Goal: Task Accomplishment & Management: Manage account settings

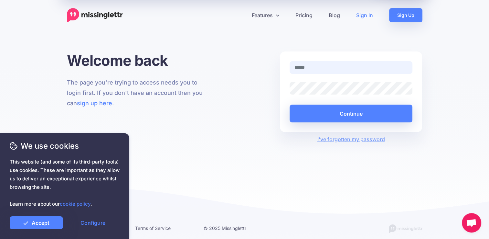
paste input "**********"
type input "**********"
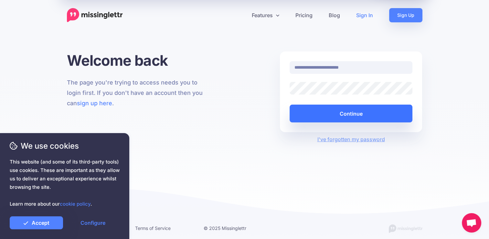
click at [323, 110] on button "Continue" at bounding box center [351, 113] width 123 height 18
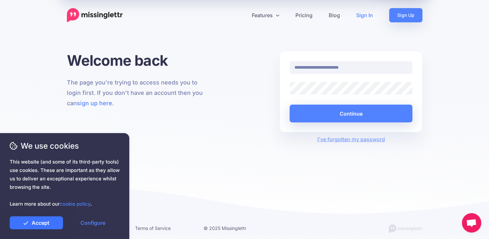
click at [44, 220] on link "Accept" at bounding box center [36, 222] width 53 height 13
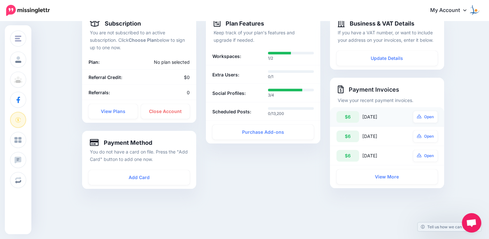
scroll to position [65, 0]
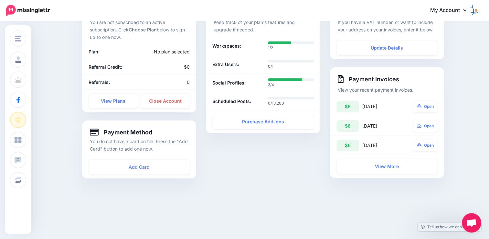
click at [278, 180] on div "Plan Features Keep track of your plan's features and upgrade if needed. Workspa…" at bounding box center [263, 93] width 124 height 185
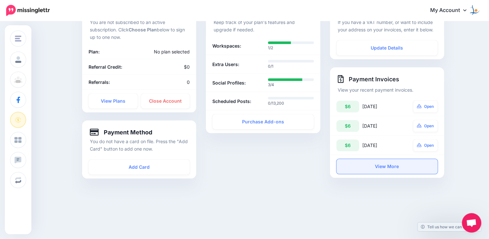
click at [387, 169] on link "View More" at bounding box center [387, 166] width 101 height 15
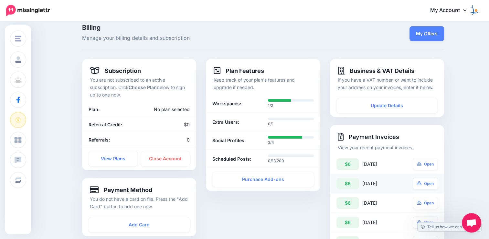
scroll to position [0, 0]
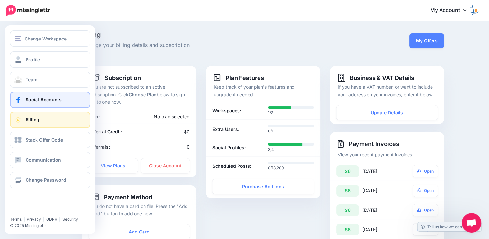
click at [28, 100] on span "Social Accounts" at bounding box center [44, 99] width 36 height 5
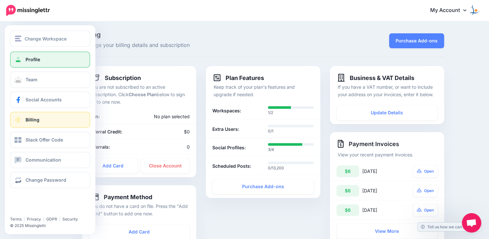
click at [29, 63] on link "Profile" at bounding box center [50, 59] width 80 height 16
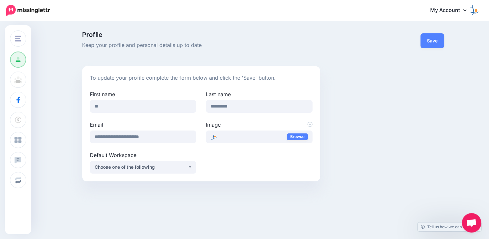
click at [222, 31] on div "**********" at bounding box center [244, 109] width 489 height 174
click at [131, 167] on div "Choose one of the following" at bounding box center [141, 167] width 93 height 8
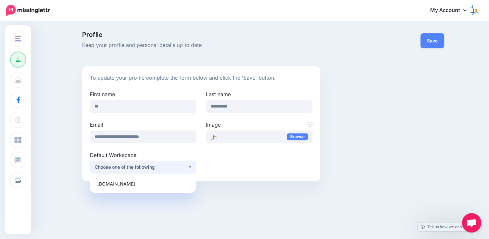
click at [131, 167] on div "Choose one of the following" at bounding box center [141, 167] width 93 height 8
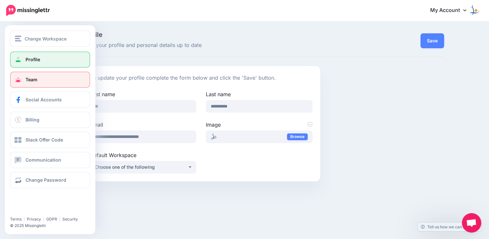
click at [38, 80] on link "Team" at bounding box center [50, 79] width 80 height 16
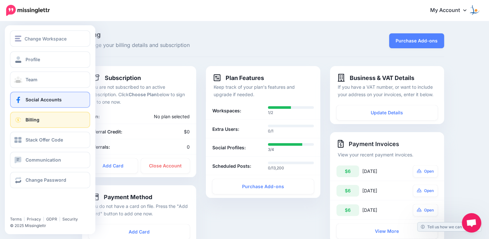
click at [25, 102] on link "Social Accounts" at bounding box center [50, 99] width 80 height 16
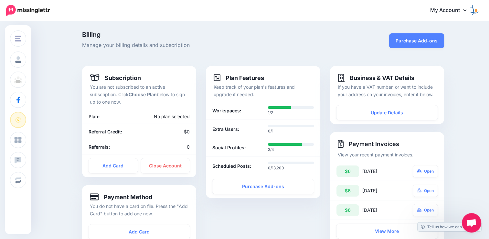
click at [283, 44] on span "Manage your billing details and subscription" at bounding box center [201, 45] width 238 height 8
